Goal: Task Accomplishment & Management: Manage account settings

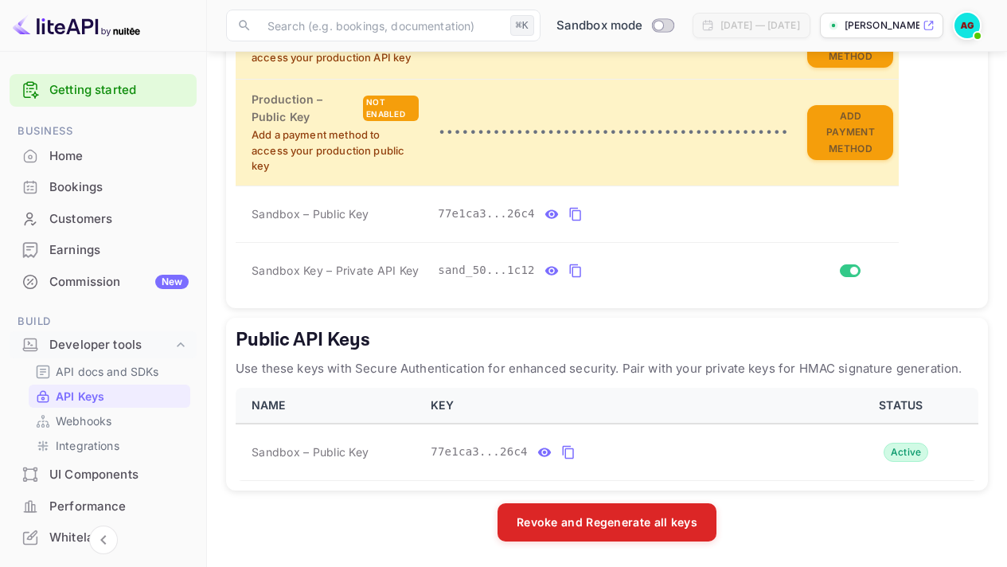
scroll to position [145, 0]
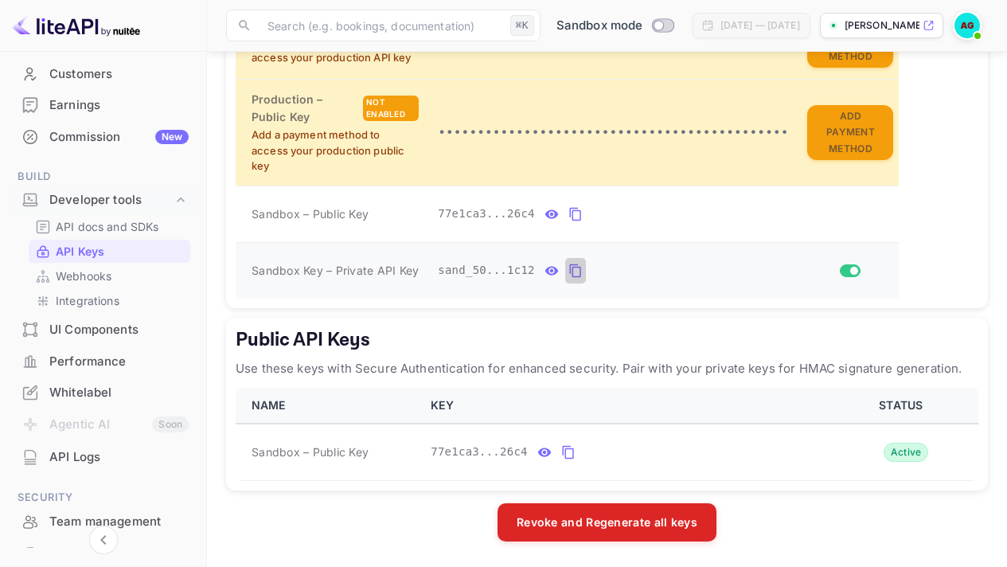
click at [576, 272] on icon "private api keys table" at bounding box center [575, 270] width 14 height 19
click at [85, 224] on p "API docs and SDKs" at bounding box center [107, 226] width 103 height 17
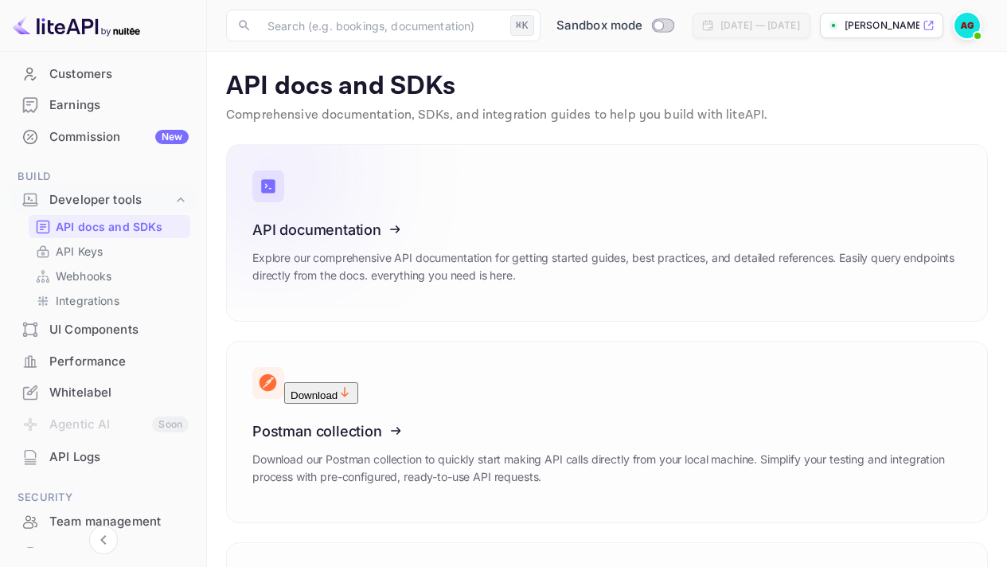
click at [344, 224] on icon at bounding box center [350, 227] width 247 height 164
click at [69, 258] on p "API Keys" at bounding box center [79, 251] width 47 height 17
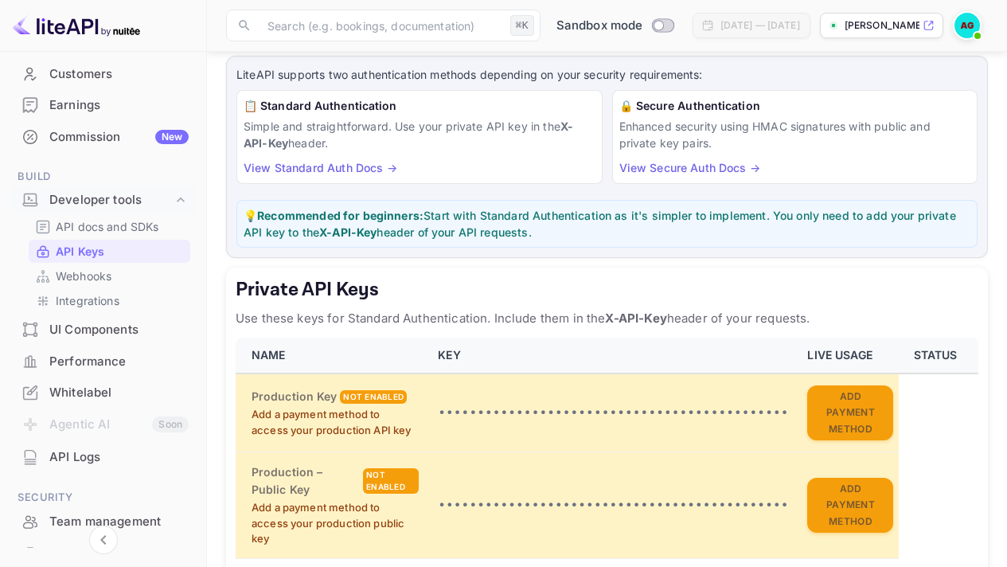
scroll to position [204, 0]
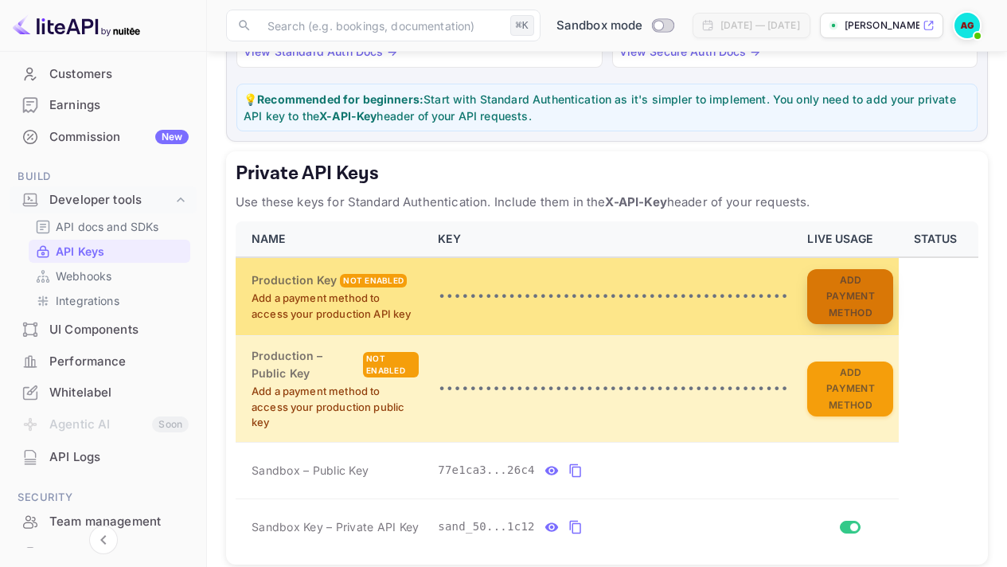
click at [857, 277] on button "Add Payment Method" at bounding box center [850, 297] width 86 height 56
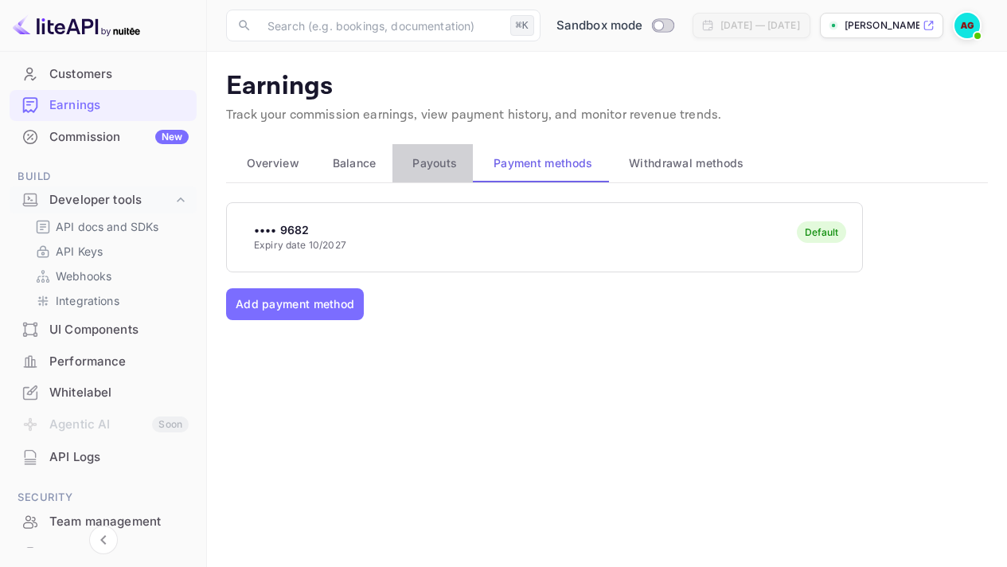
click at [424, 155] on span "Payouts" at bounding box center [434, 163] width 45 height 19
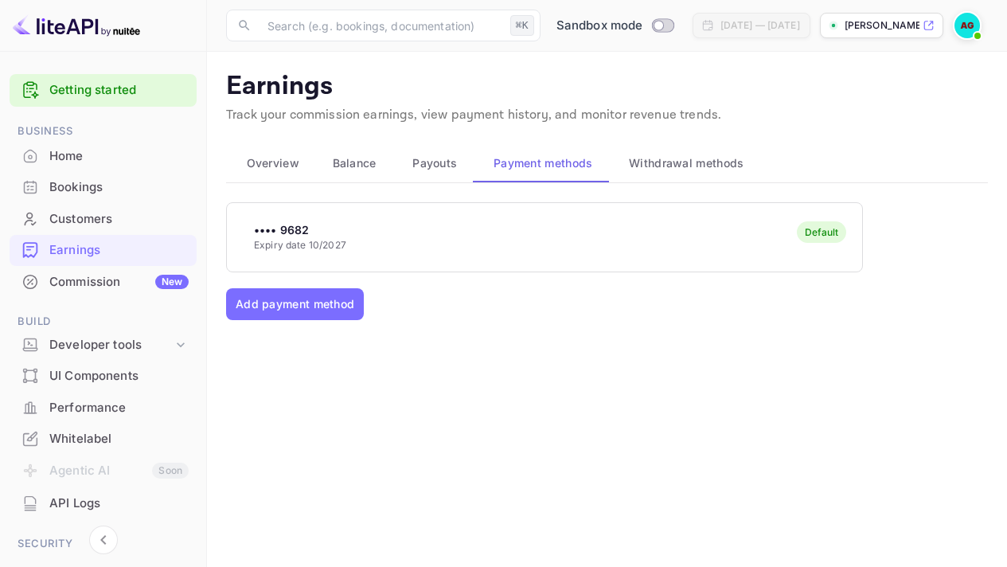
click at [361, 166] on span "Balance" at bounding box center [355, 163] width 44 height 19
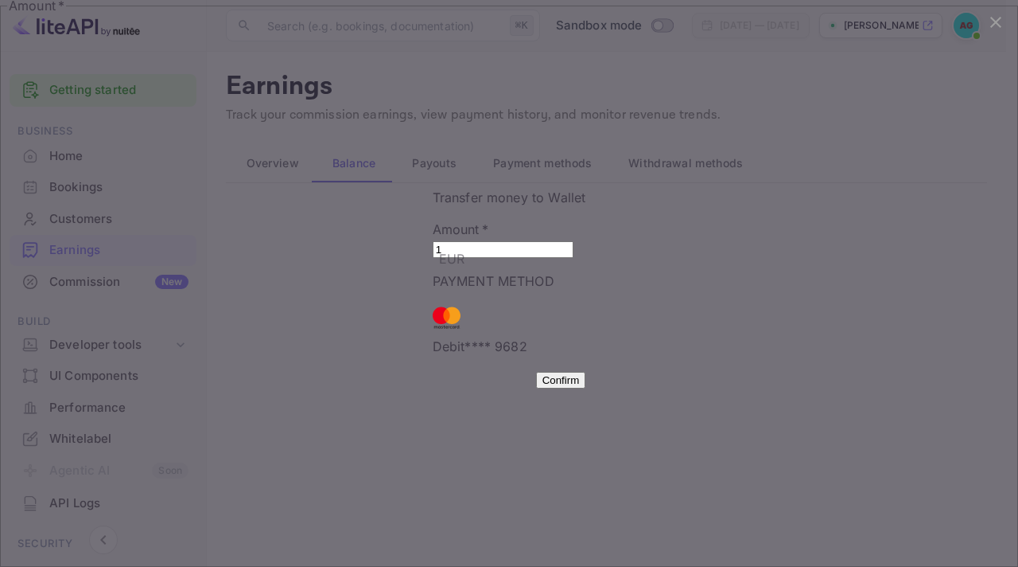
click at [562, 241] on input "1" at bounding box center [503, 249] width 141 height 17
click at [562, 241] on input "2" at bounding box center [503, 249] width 141 height 17
click at [562, 241] on input "3" at bounding box center [503, 249] width 141 height 17
click at [562, 241] on input "4" at bounding box center [503, 249] width 141 height 17
click at [562, 241] on input "5" at bounding box center [503, 249] width 141 height 17
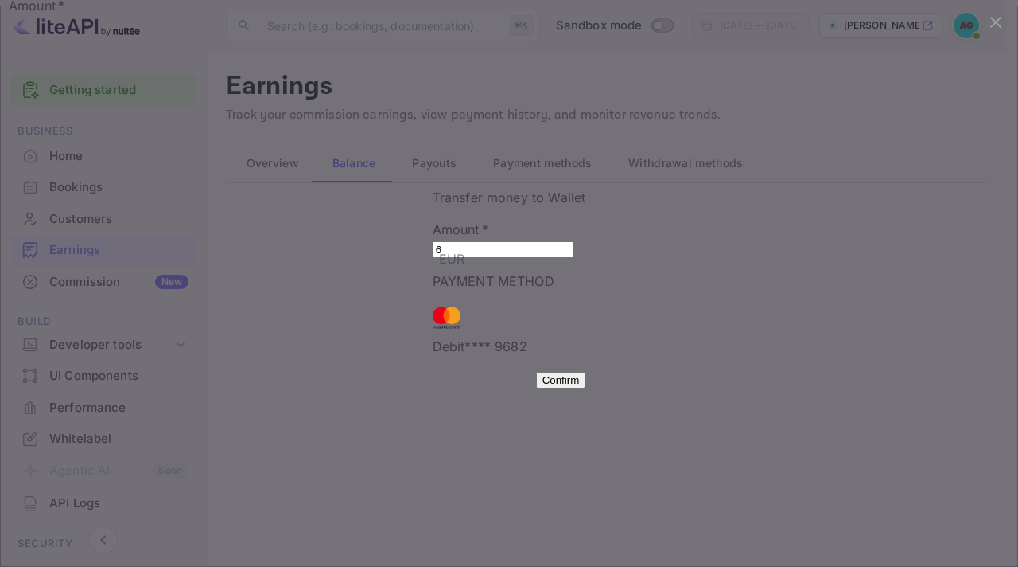
click at [562, 241] on input "6" at bounding box center [503, 249] width 141 height 17
click at [562, 241] on input "7" at bounding box center [503, 249] width 141 height 17
click at [562, 241] on input "8" at bounding box center [503, 249] width 141 height 17
click at [562, 241] on input "9" at bounding box center [503, 249] width 141 height 17
type input "10"
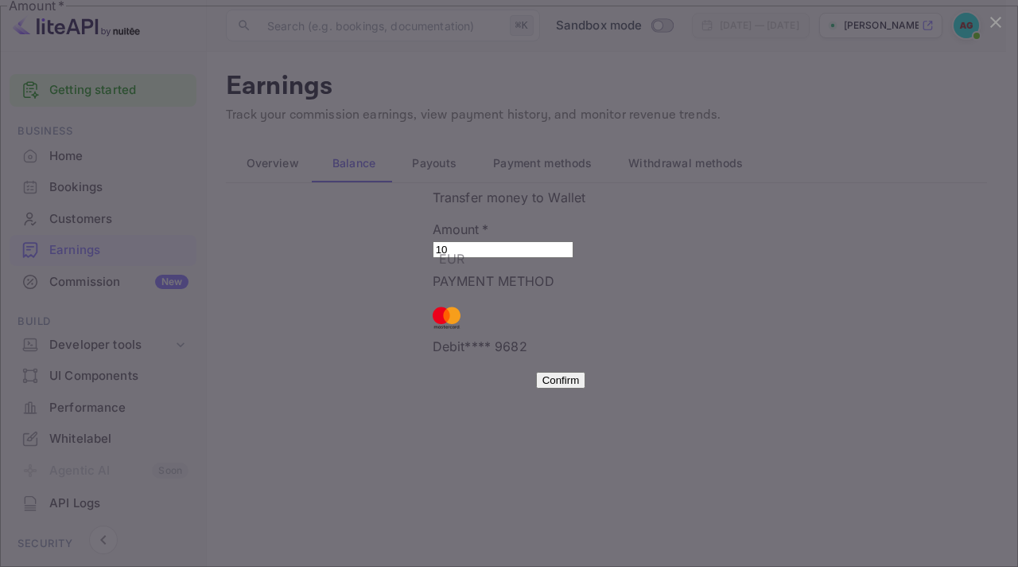
click at [562, 241] on input "10" at bounding box center [503, 249] width 141 height 17
click at [536, 388] on button "Confirm" at bounding box center [561, 380] width 50 height 17
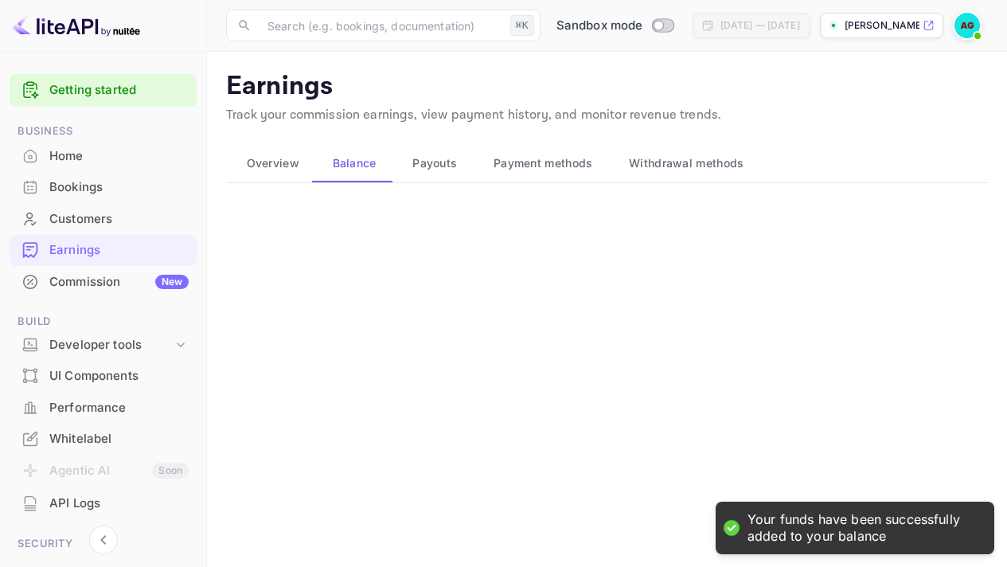
click at [285, 169] on span "Overview" at bounding box center [273, 163] width 53 height 19
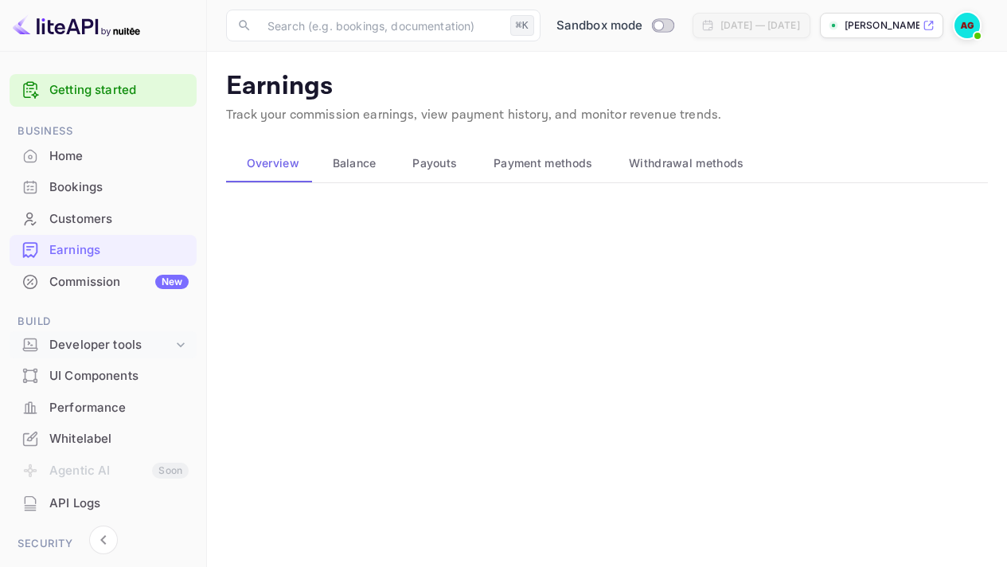
click at [80, 349] on div "Developer tools" at bounding box center [110, 345] width 123 height 18
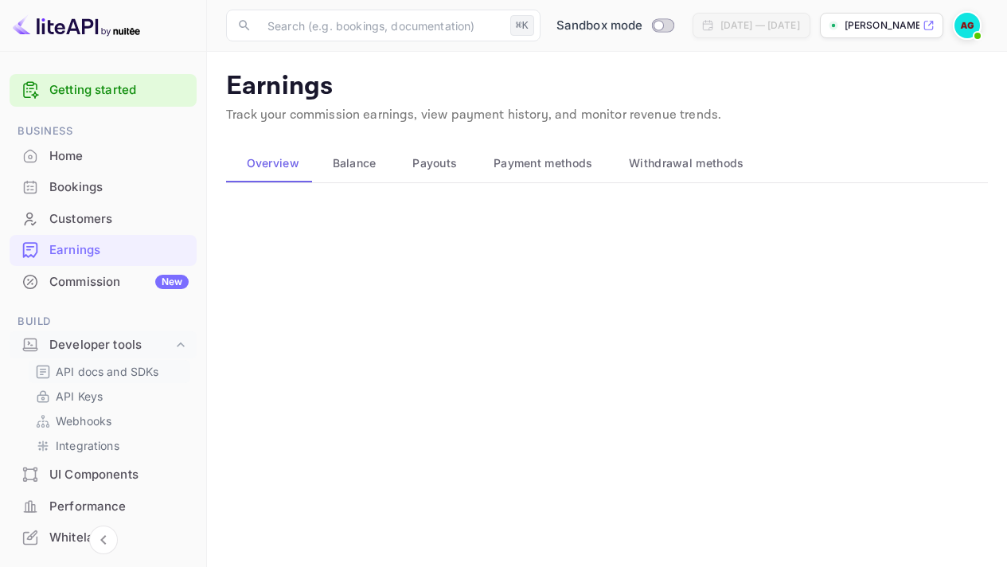
click at [95, 375] on p "API docs and SDKs" at bounding box center [107, 371] width 103 height 17
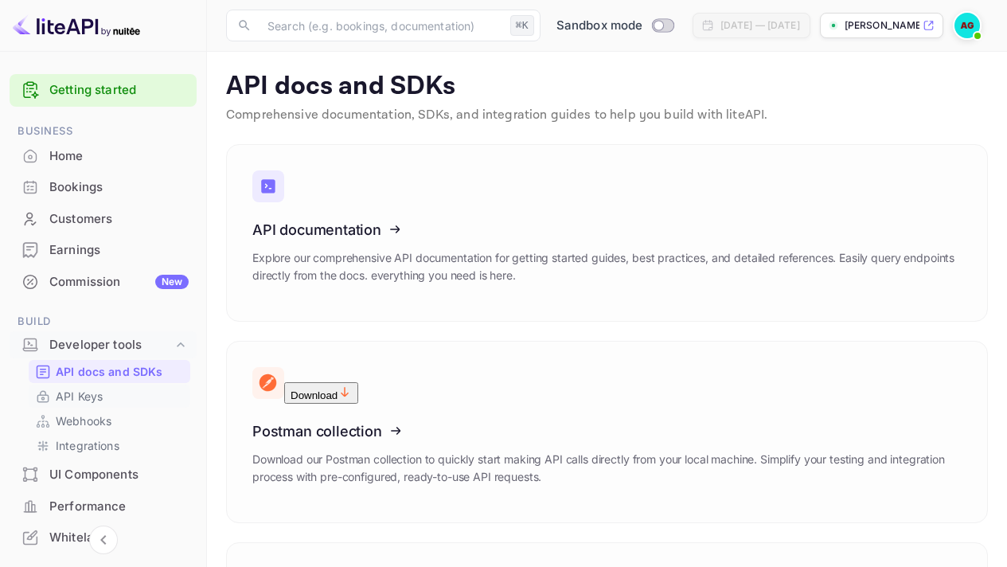
click at [88, 391] on p "API Keys" at bounding box center [79, 396] width 47 height 17
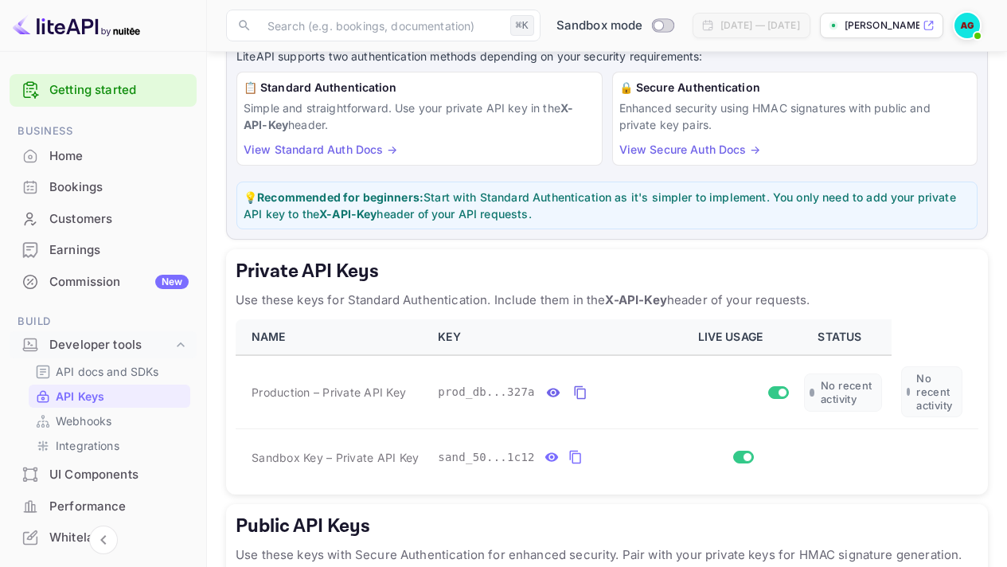
scroll to position [189, 0]
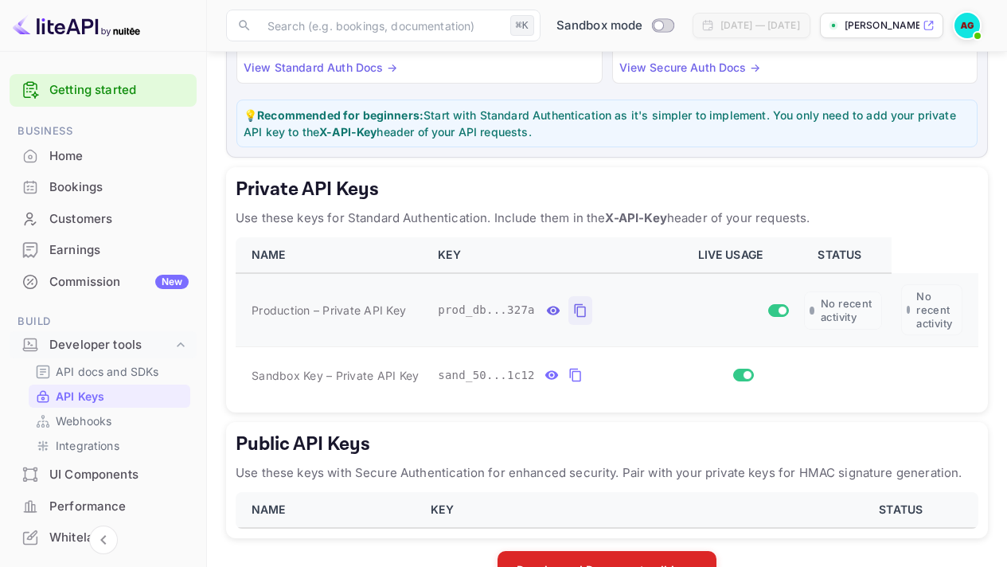
click at [578, 306] on icon "private api keys table" at bounding box center [579, 310] width 11 height 14
click at [582, 377] on button "private api keys table" at bounding box center [575, 374] width 21 height 25
click at [114, 374] on p "API docs and SDKs" at bounding box center [107, 371] width 103 height 17
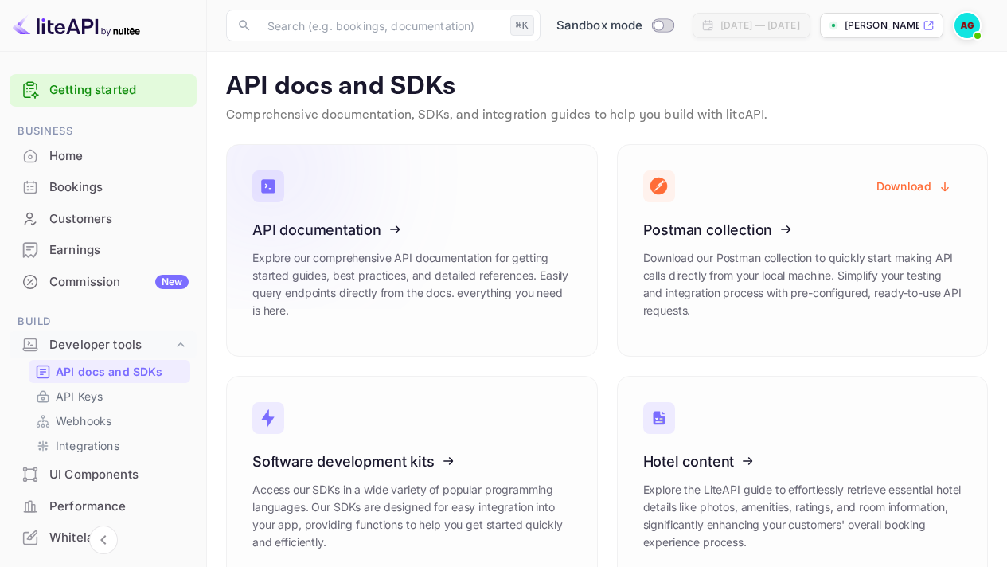
click at [388, 246] on icon at bounding box center [350, 227] width 247 height 164
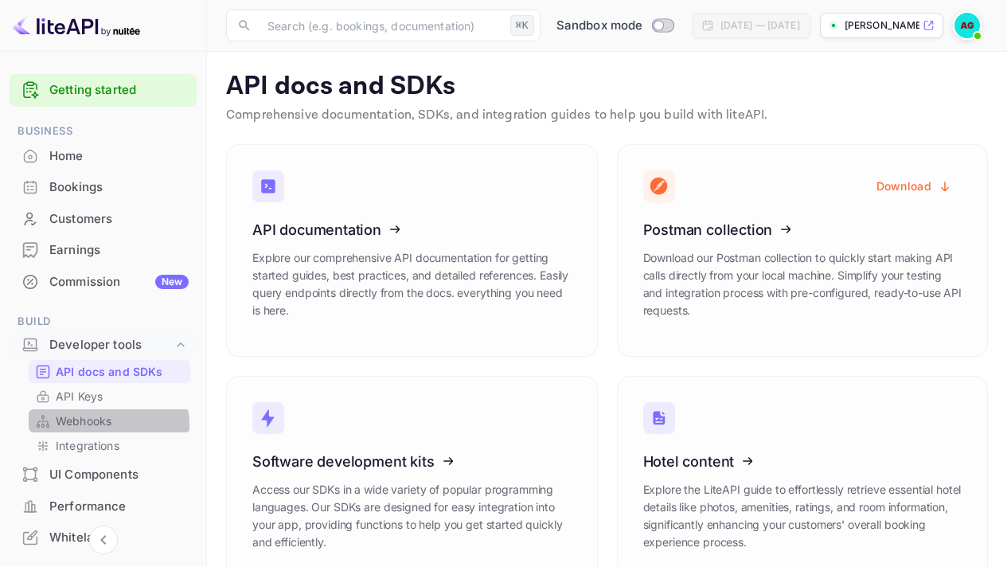
click at [98, 425] on p "Webhooks" at bounding box center [84, 420] width 56 height 17
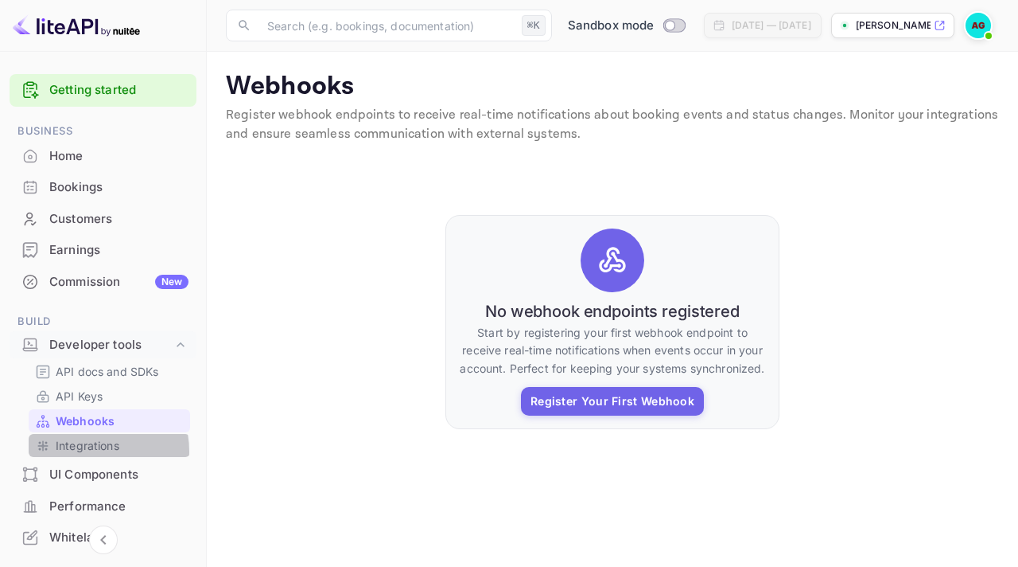
click at [87, 451] on p "Integrations" at bounding box center [88, 445] width 64 height 17
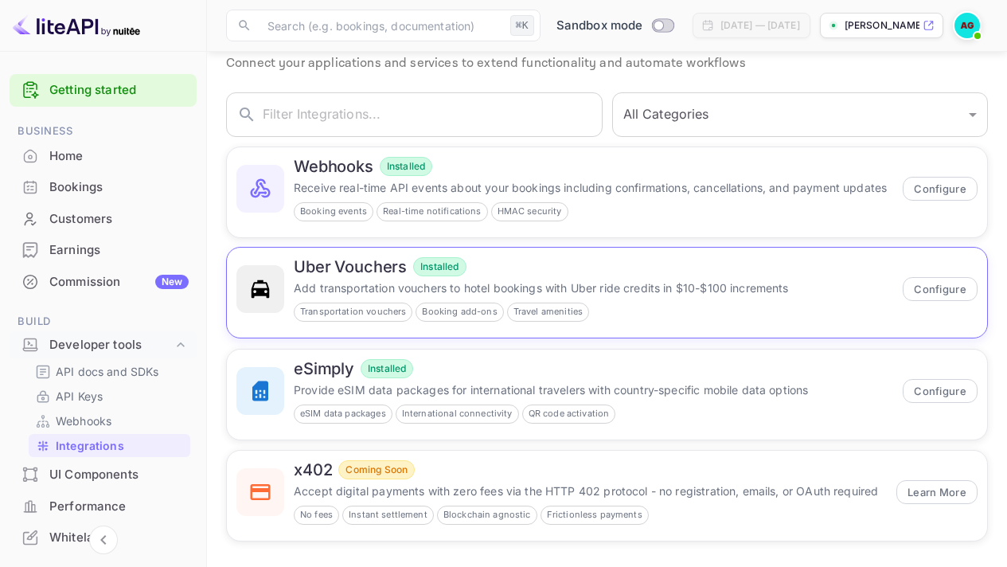
scroll to position [59, 0]
